Goal: Transaction & Acquisition: Book appointment/travel/reservation

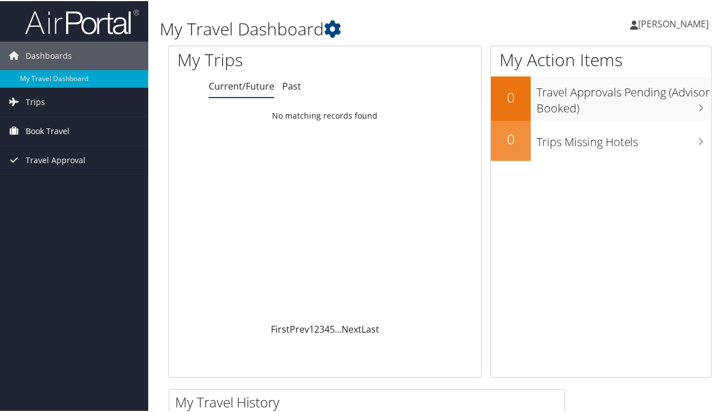
click at [46, 134] on span "Book Travel" at bounding box center [48, 130] width 44 height 29
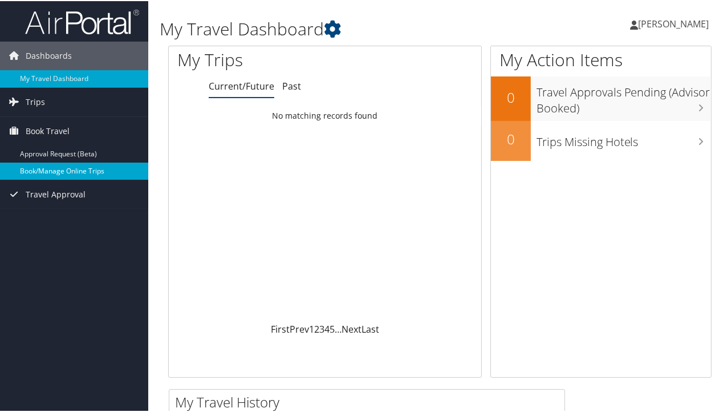
click at [49, 169] on link "Book/Manage Online Trips" at bounding box center [74, 169] width 148 height 17
click at [37, 174] on link "Book/Manage Online Trips" at bounding box center [74, 169] width 148 height 17
